Goal: Find contact information: Find contact information

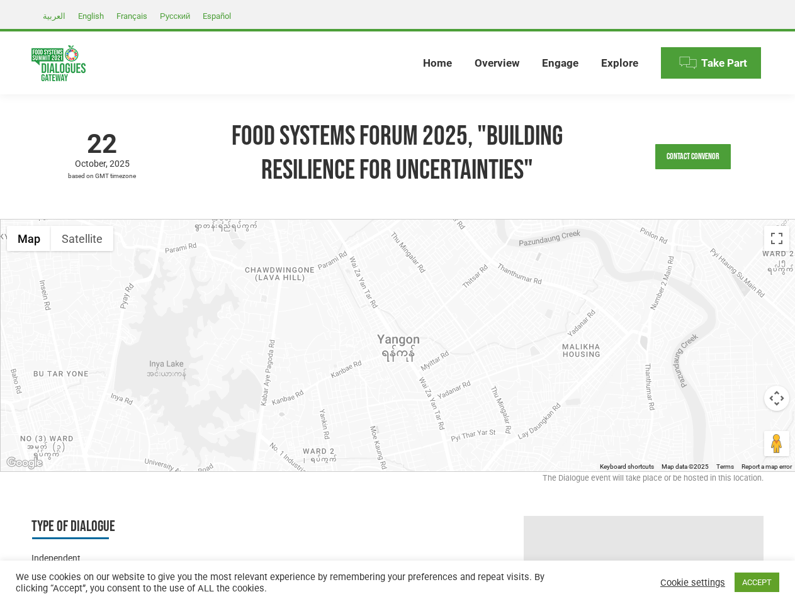
click at [397, 302] on div at bounding box center [398, 346] width 795 height 252
click at [693, 157] on link "Contact Convenor" at bounding box center [693, 156] width 76 height 25
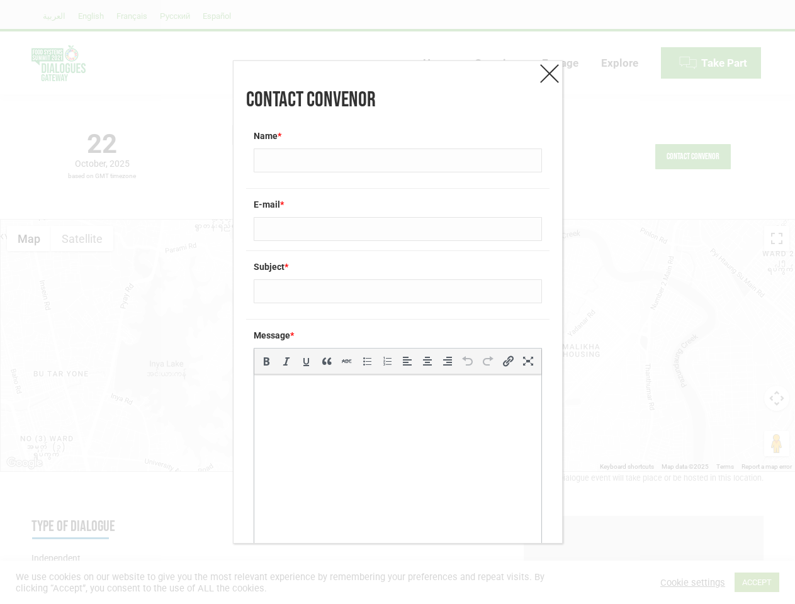
click at [398, 345] on div "Message * b i link b-quote del ins img ul ol li code more close tags" at bounding box center [397, 451] width 303 height 265
click at [29, 239] on div "Contact Convenor Name * E-mail * Subject * Message * b i link b-quote del ins i…" at bounding box center [397, 302] width 795 height 604
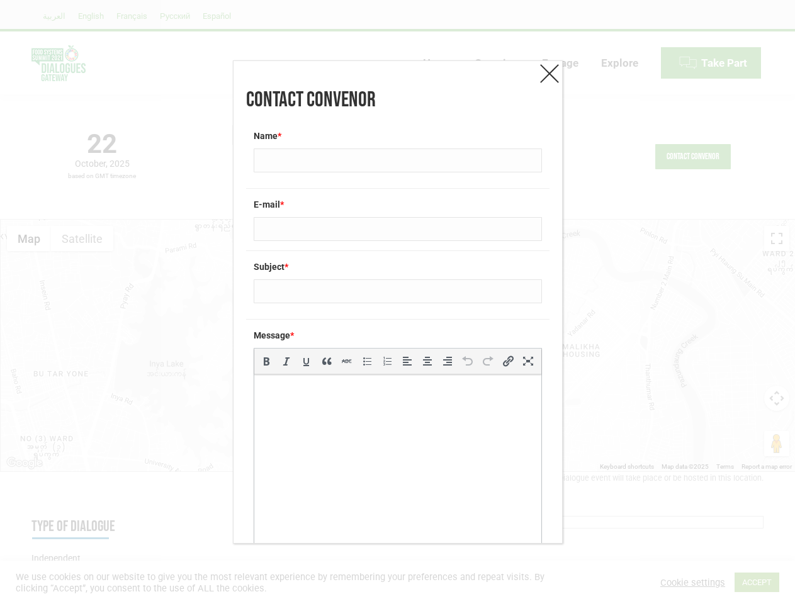
click at [82, 239] on div "Contact Convenor Name * E-mail * Subject * Message * b i link b-quote del ins i…" at bounding box center [397, 302] width 795 height 604
click at [777, 239] on div "Contact Convenor Name * E-mail * Subject * Message * b i link b-quote del ins i…" at bounding box center [397, 302] width 795 height 604
